Goal: Transaction & Acquisition: Purchase product/service

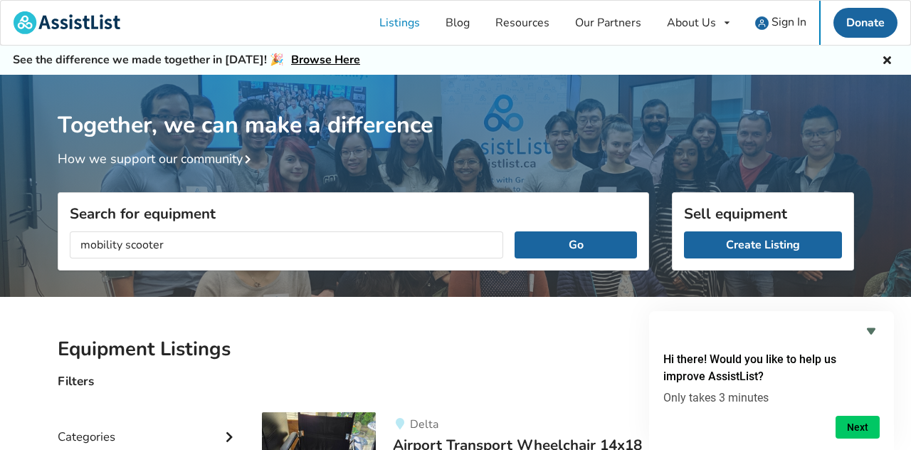
type input "mobility scooter"
click at [514, 231] on button "Go" at bounding box center [575, 244] width 122 height 27
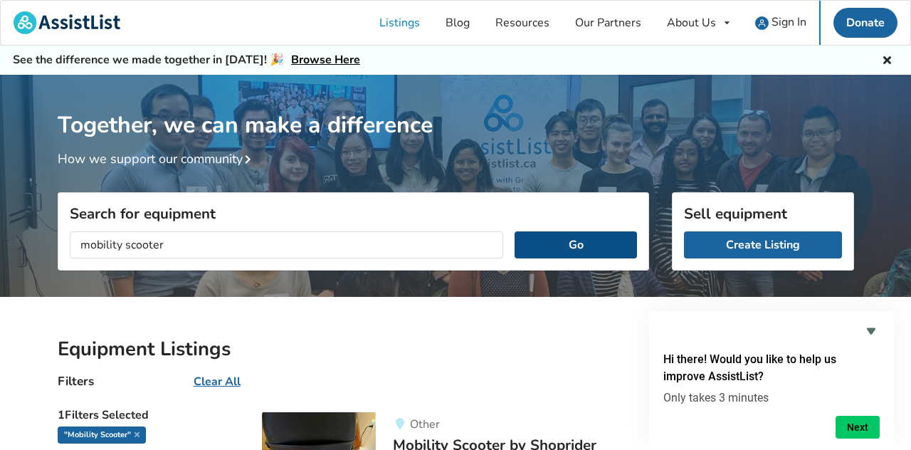
click at [542, 240] on button "Go" at bounding box center [575, 244] width 122 height 27
click at [552, 238] on button "Go" at bounding box center [575, 244] width 122 height 27
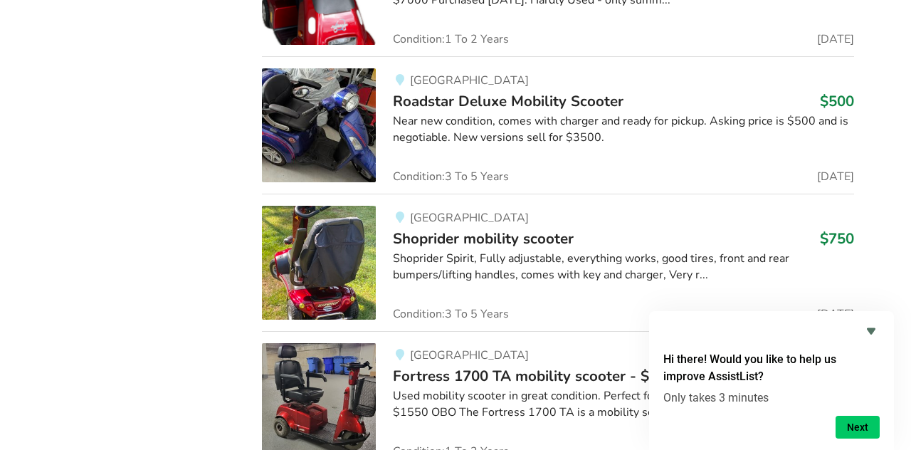
scroll to position [1622, 0]
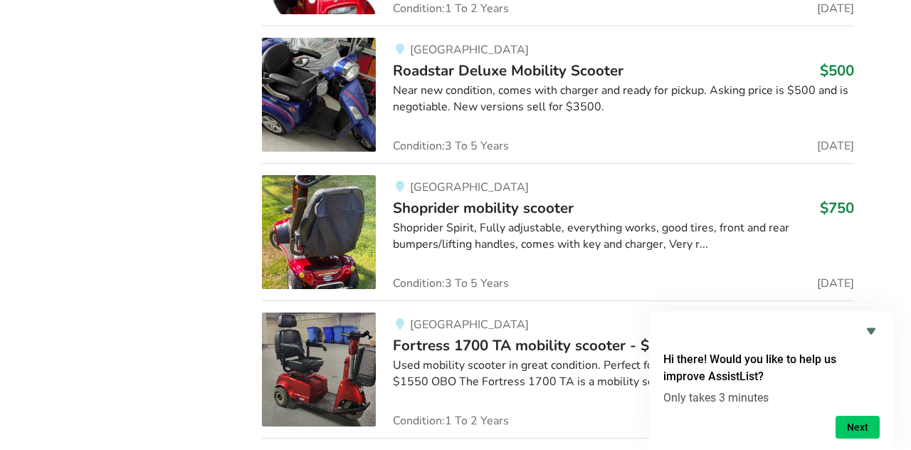
click at [327, 139] on img at bounding box center [319, 95] width 114 height 114
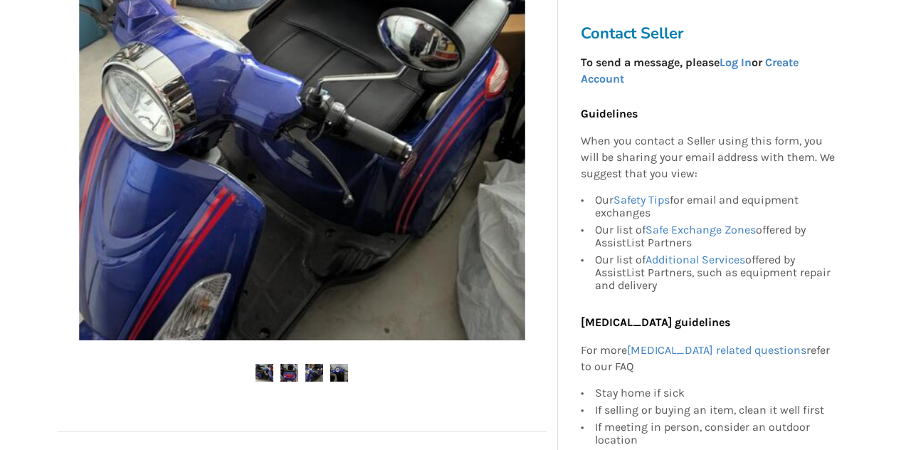
scroll to position [398, 0]
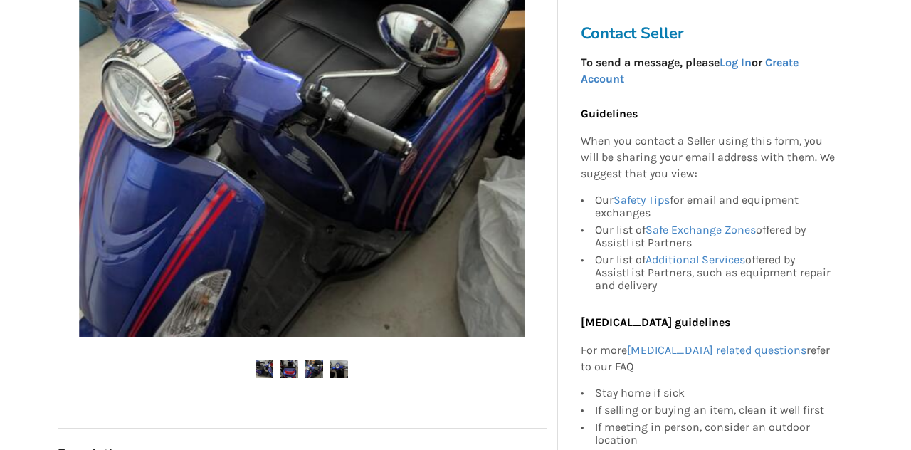
click at [285, 368] on img at bounding box center [289, 369] width 18 height 18
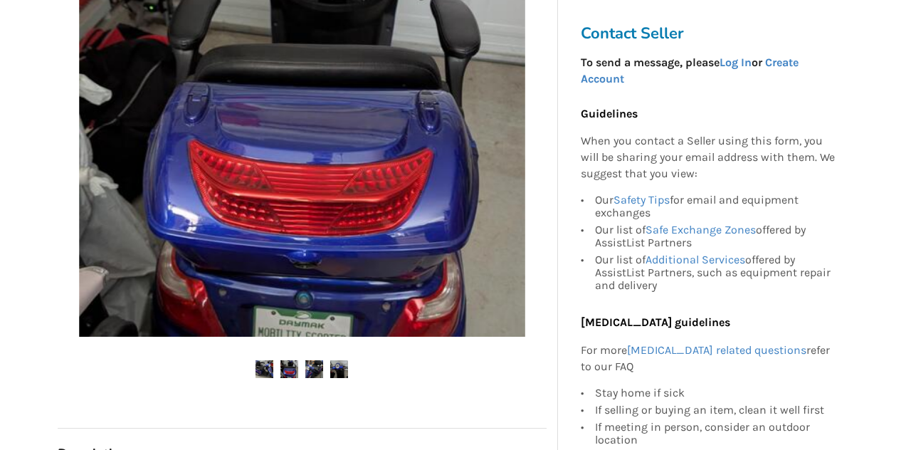
click at [310, 362] on img at bounding box center [314, 369] width 18 height 18
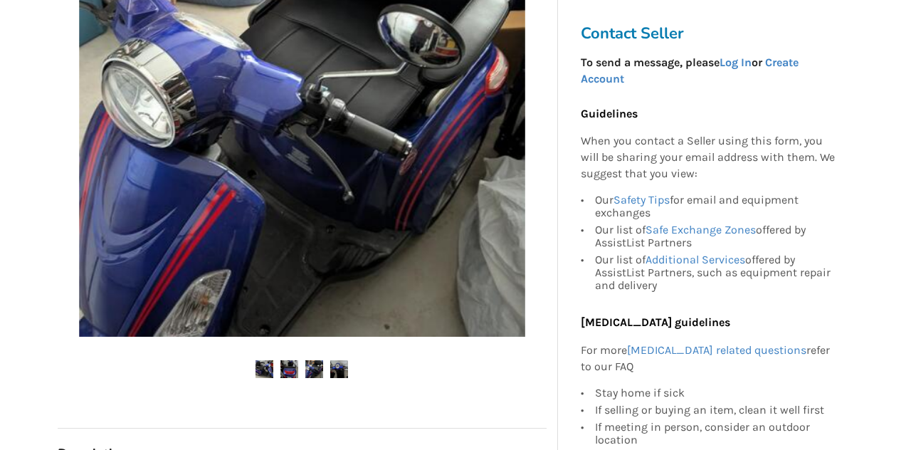
click at [261, 377] on ul at bounding box center [302, 369] width 489 height 19
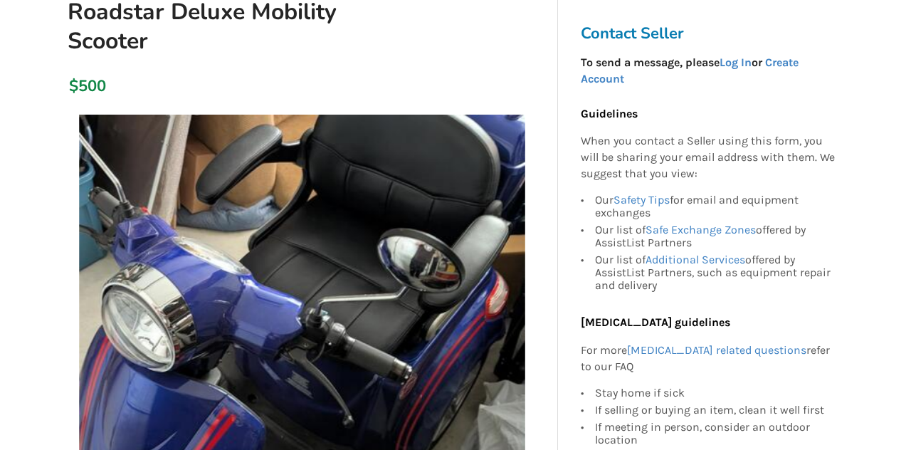
scroll to position [199, 0]
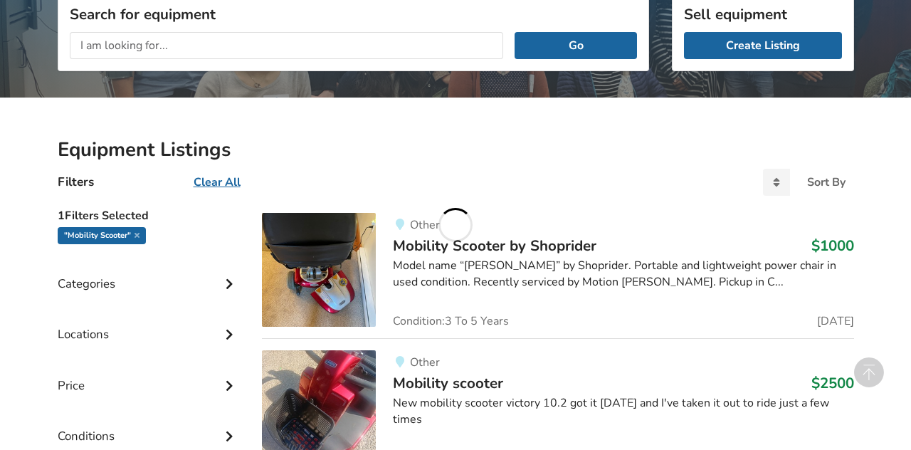
scroll to position [1622, 0]
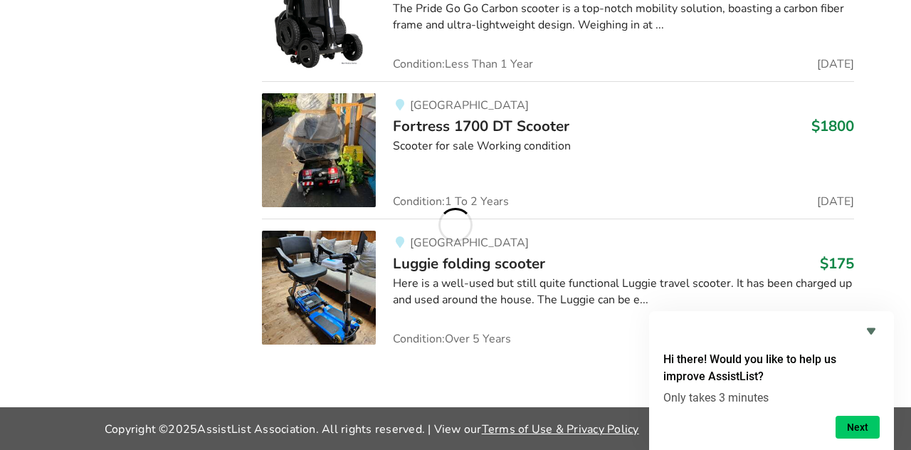
scroll to position [6177, 0]
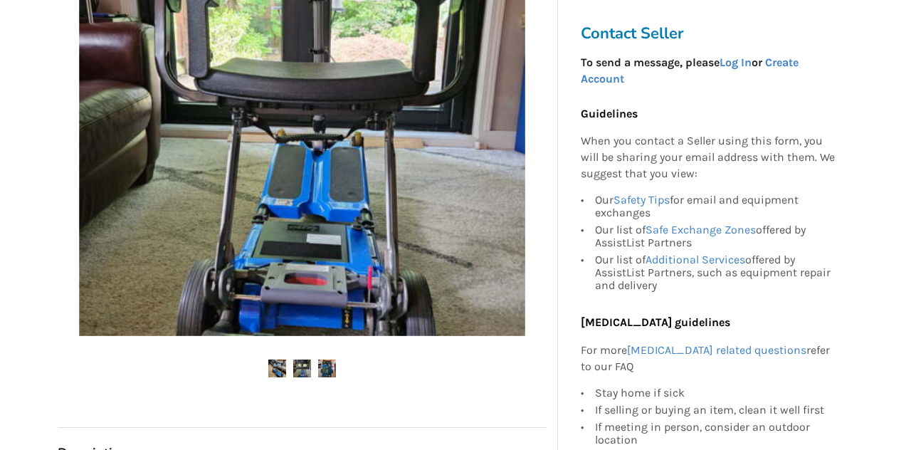
scroll to position [427, 0]
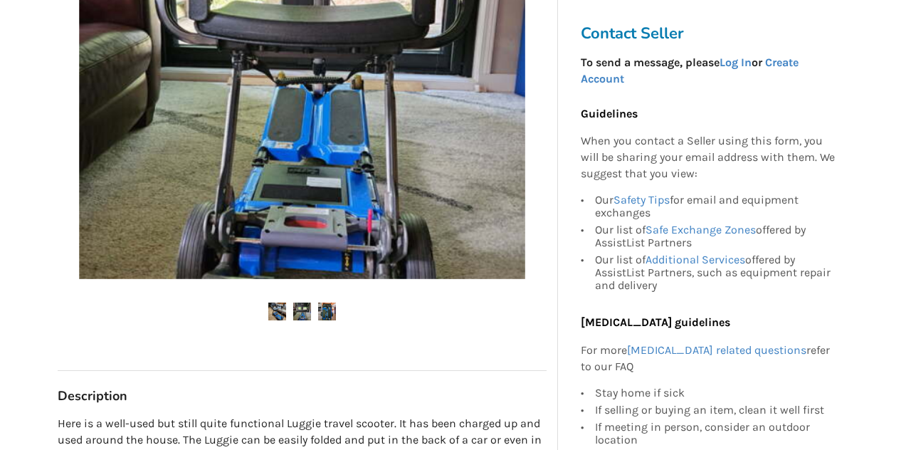
click at [271, 310] on img at bounding box center [277, 311] width 18 height 18
click at [275, 302] on img at bounding box center [277, 311] width 18 height 18
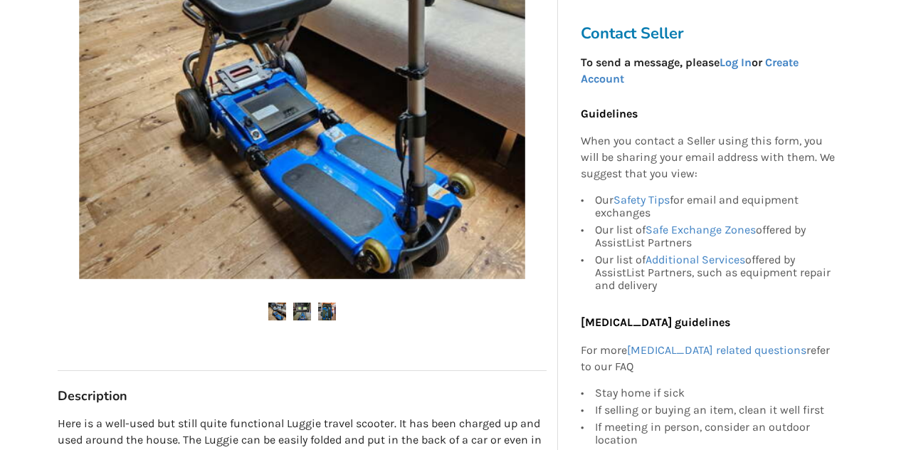
click at [275, 302] on img at bounding box center [277, 311] width 18 height 18
click at [283, 224] on img at bounding box center [302, 56] width 446 height 446
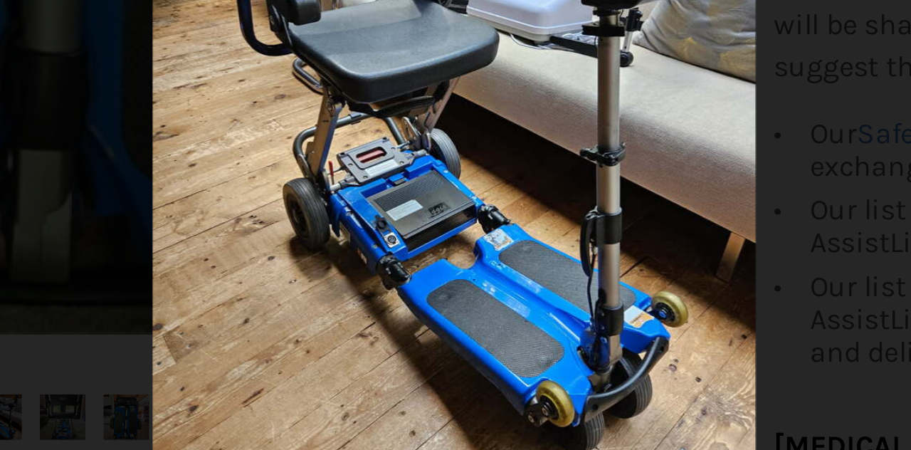
scroll to position [19, 0]
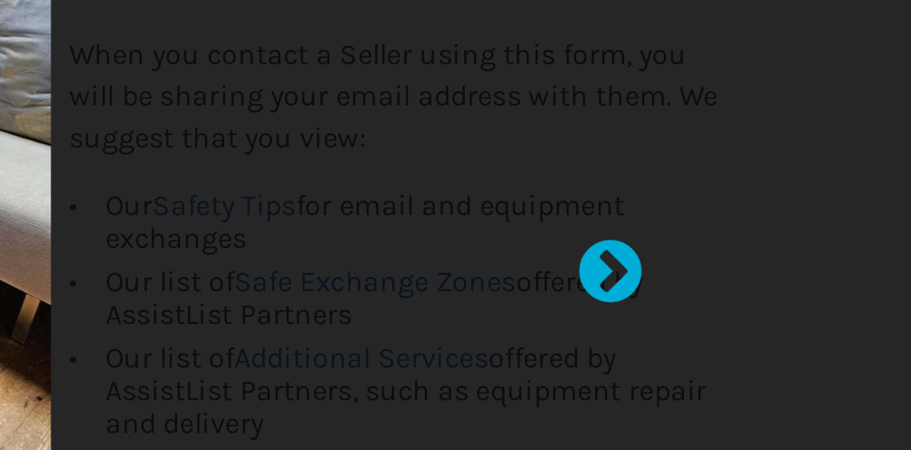
click at [787, 227] on div at bounding box center [785, 220] width 14 height 14
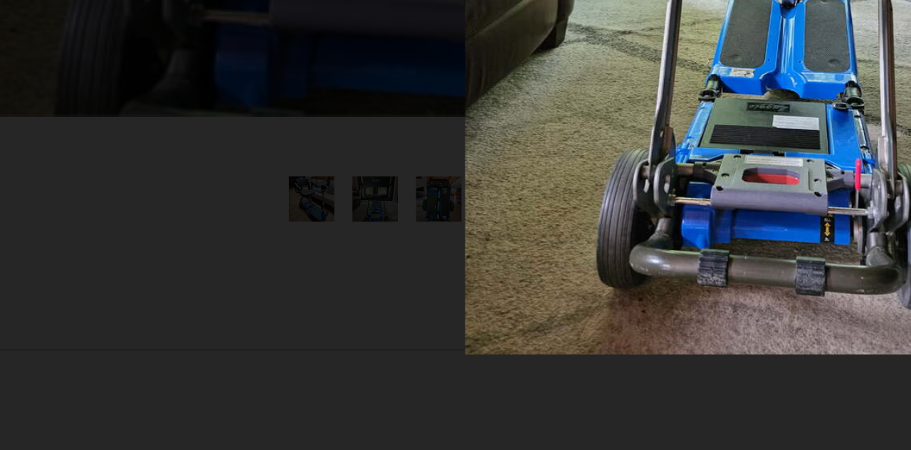
scroll to position [0, 0]
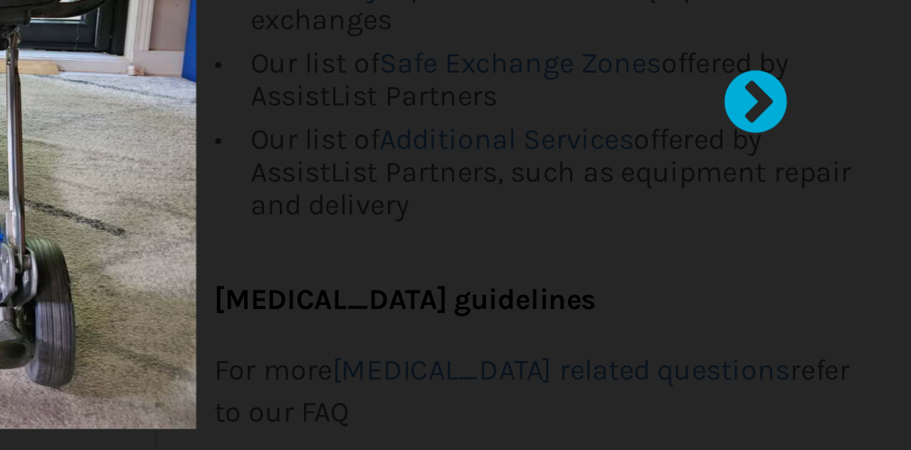
click at [790, 240] on div at bounding box center [785, 239] width 14 height 14
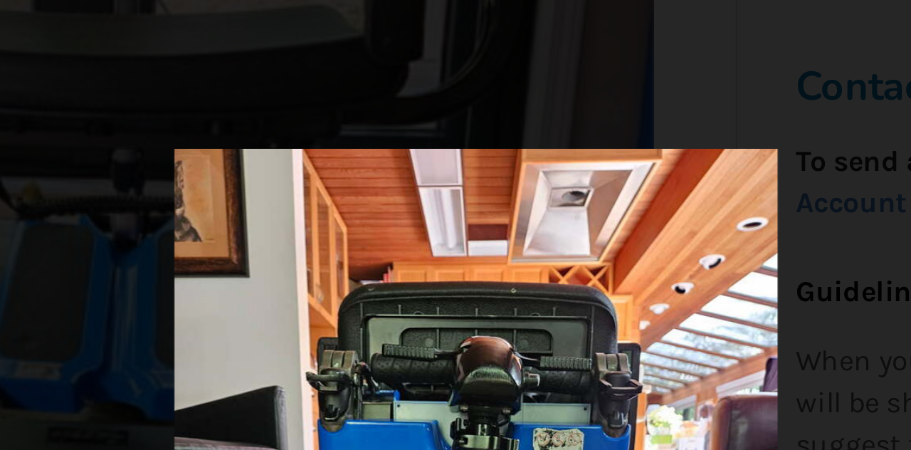
scroll to position [19, 0]
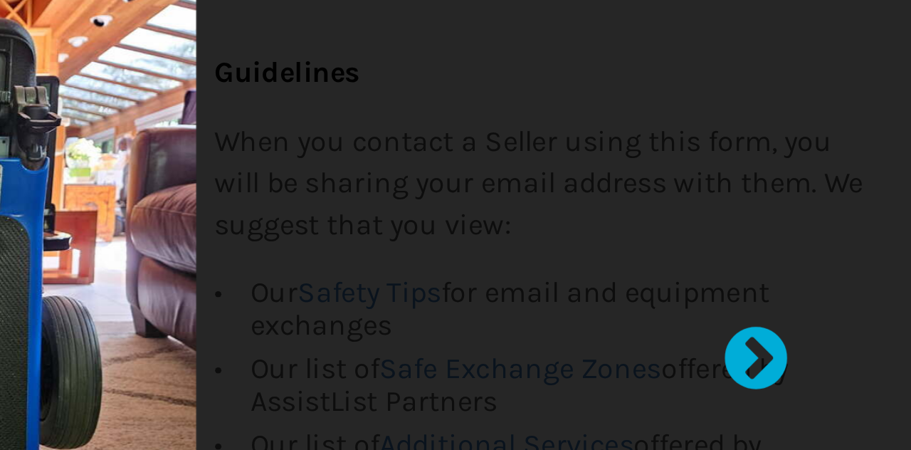
click at [788, 217] on div at bounding box center [785, 220] width 14 height 14
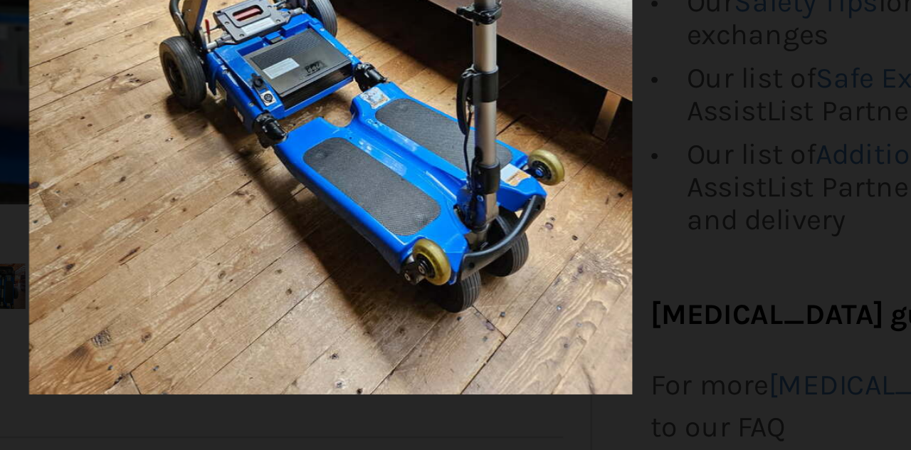
scroll to position [0, 0]
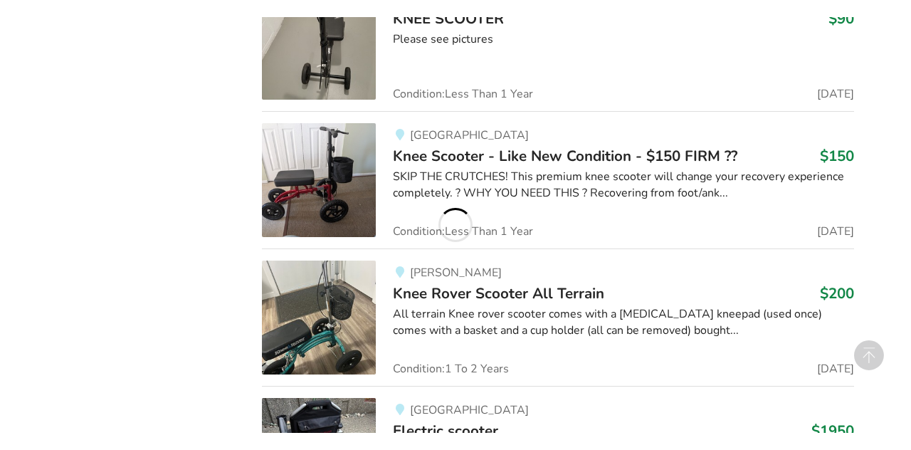
scroll to position [6177, 0]
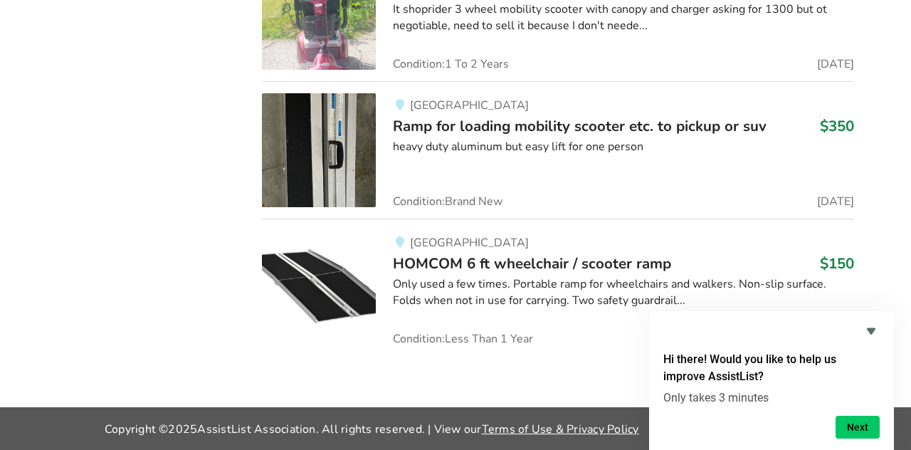
scroll to position [10219, 0]
